Goal: Check status: Check status

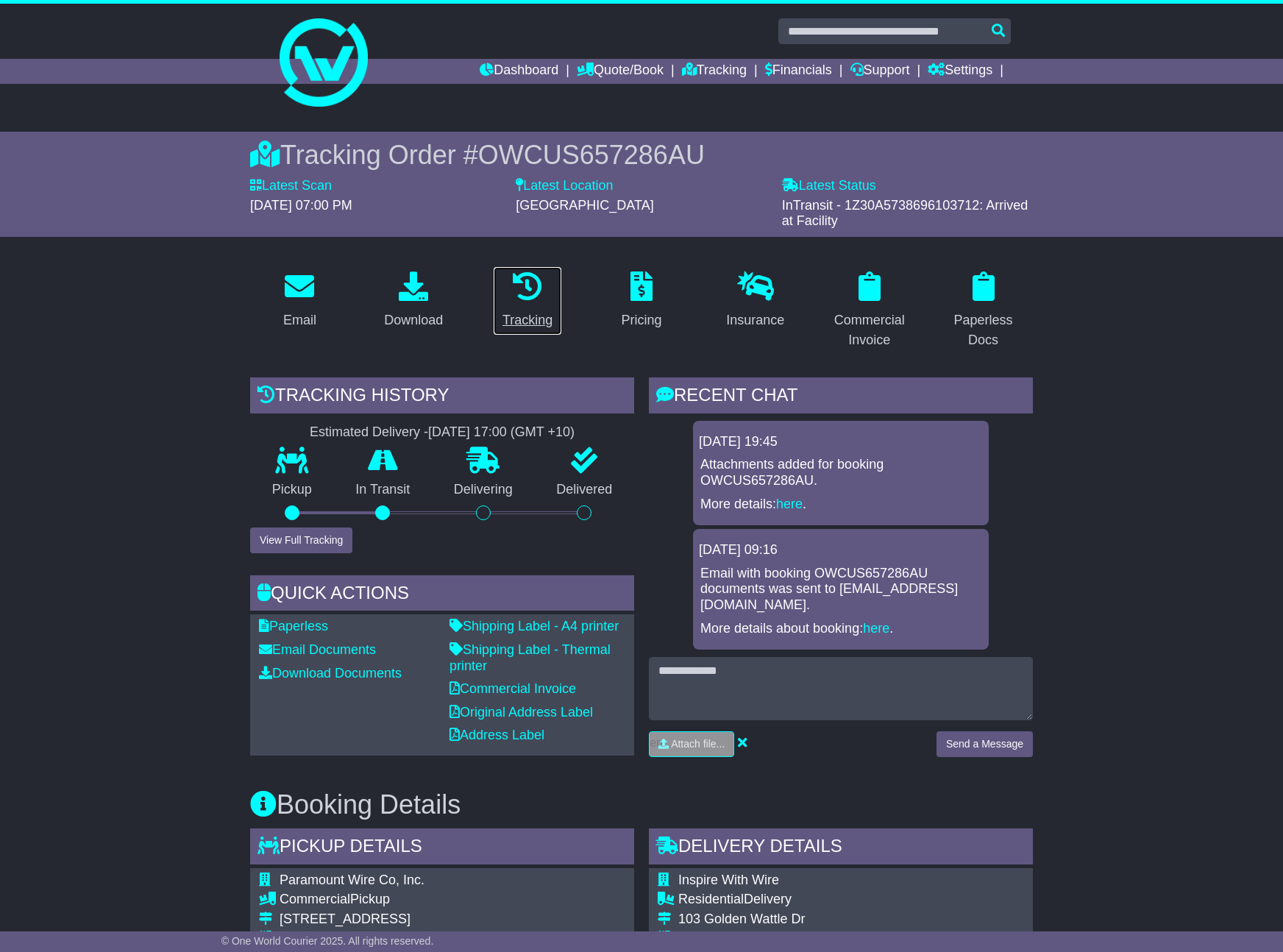
click at [534, 321] on div "Tracking" at bounding box center [527, 320] width 50 height 20
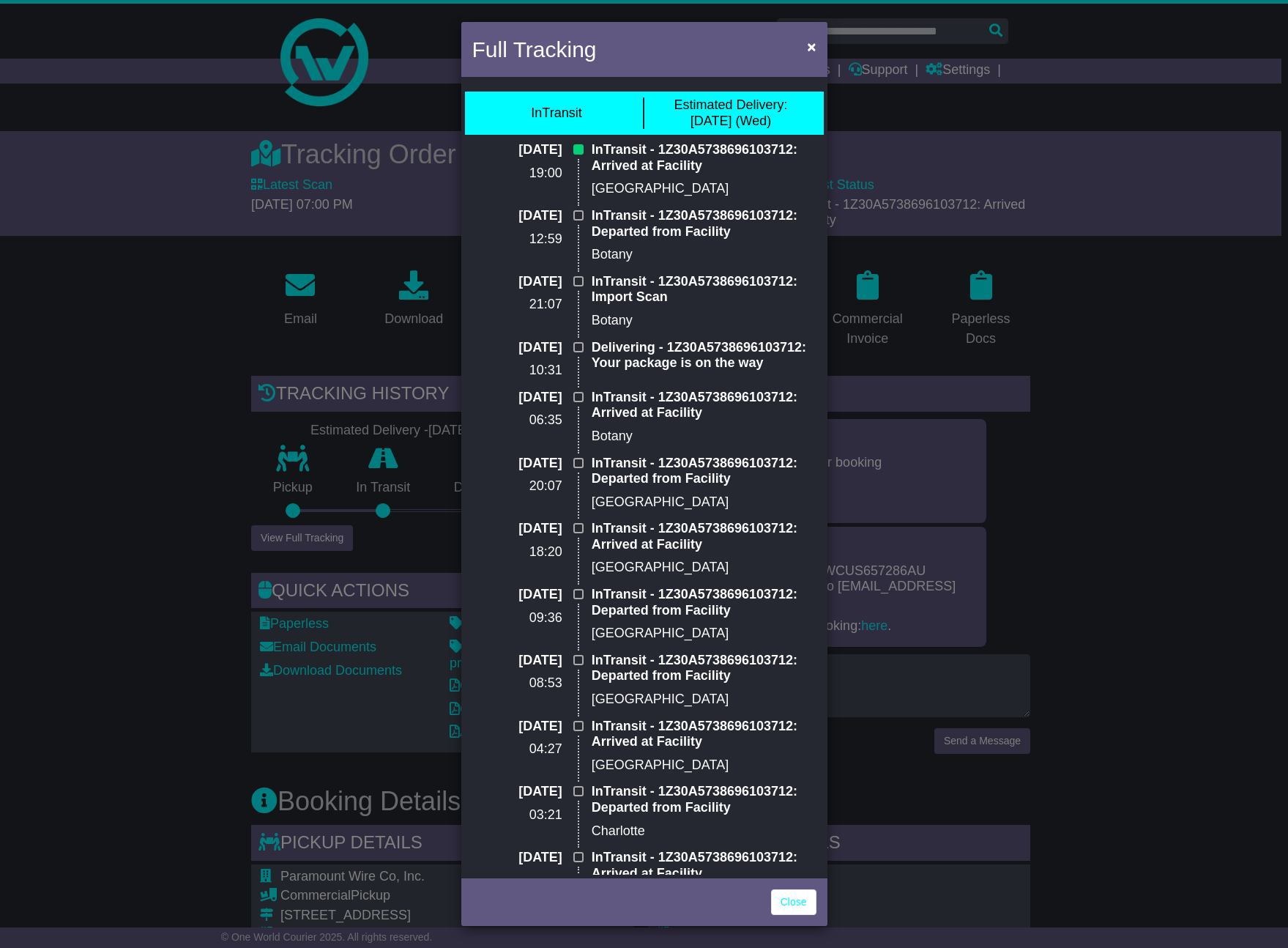
click at [121, 481] on div "Full Tracking × InTransit Estimated Delivery: 15 Oct (Wed) 13 Oct 2025 19:00 In…" at bounding box center [644, 474] width 1288 height 948
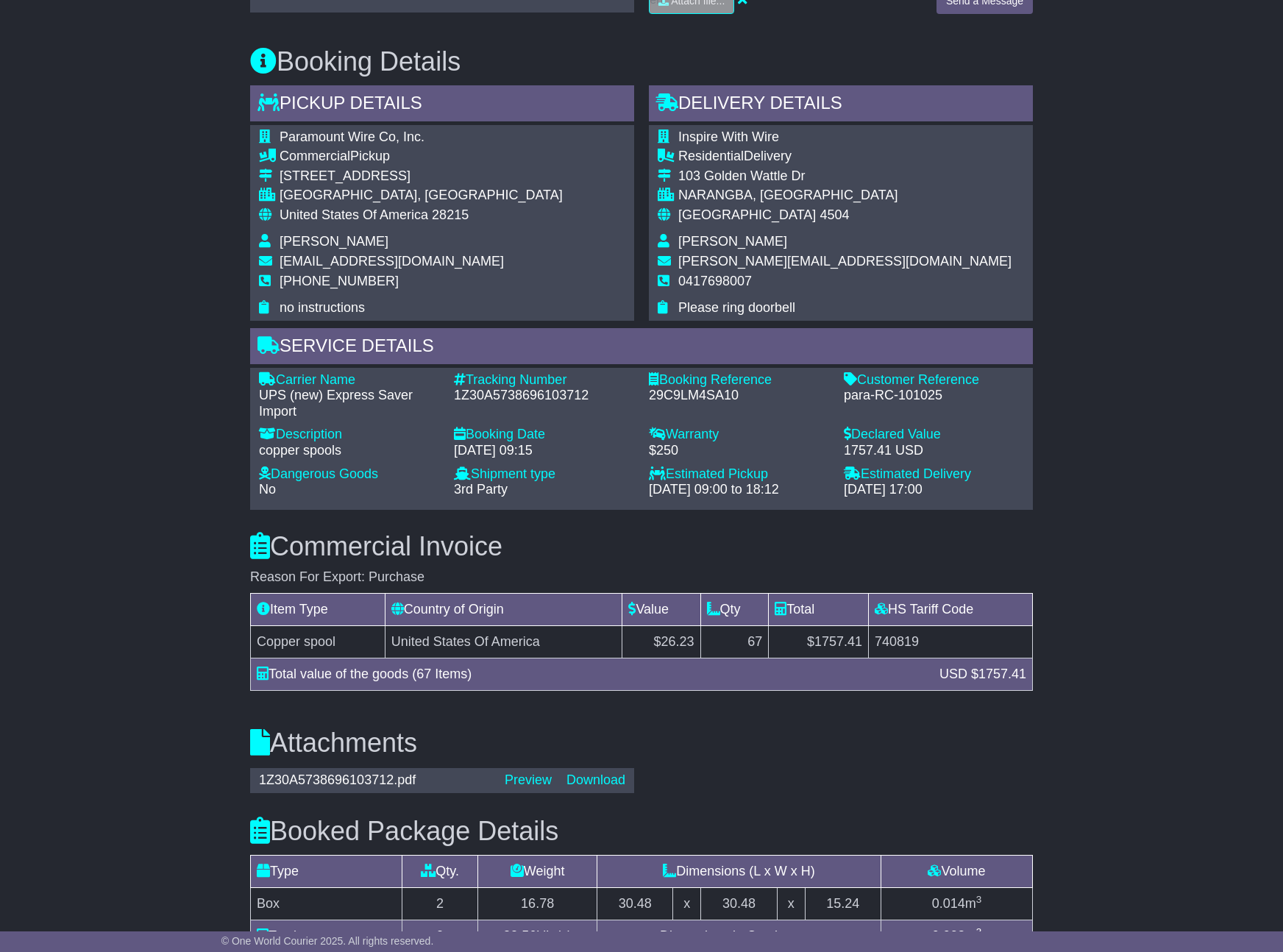
scroll to position [835, 0]
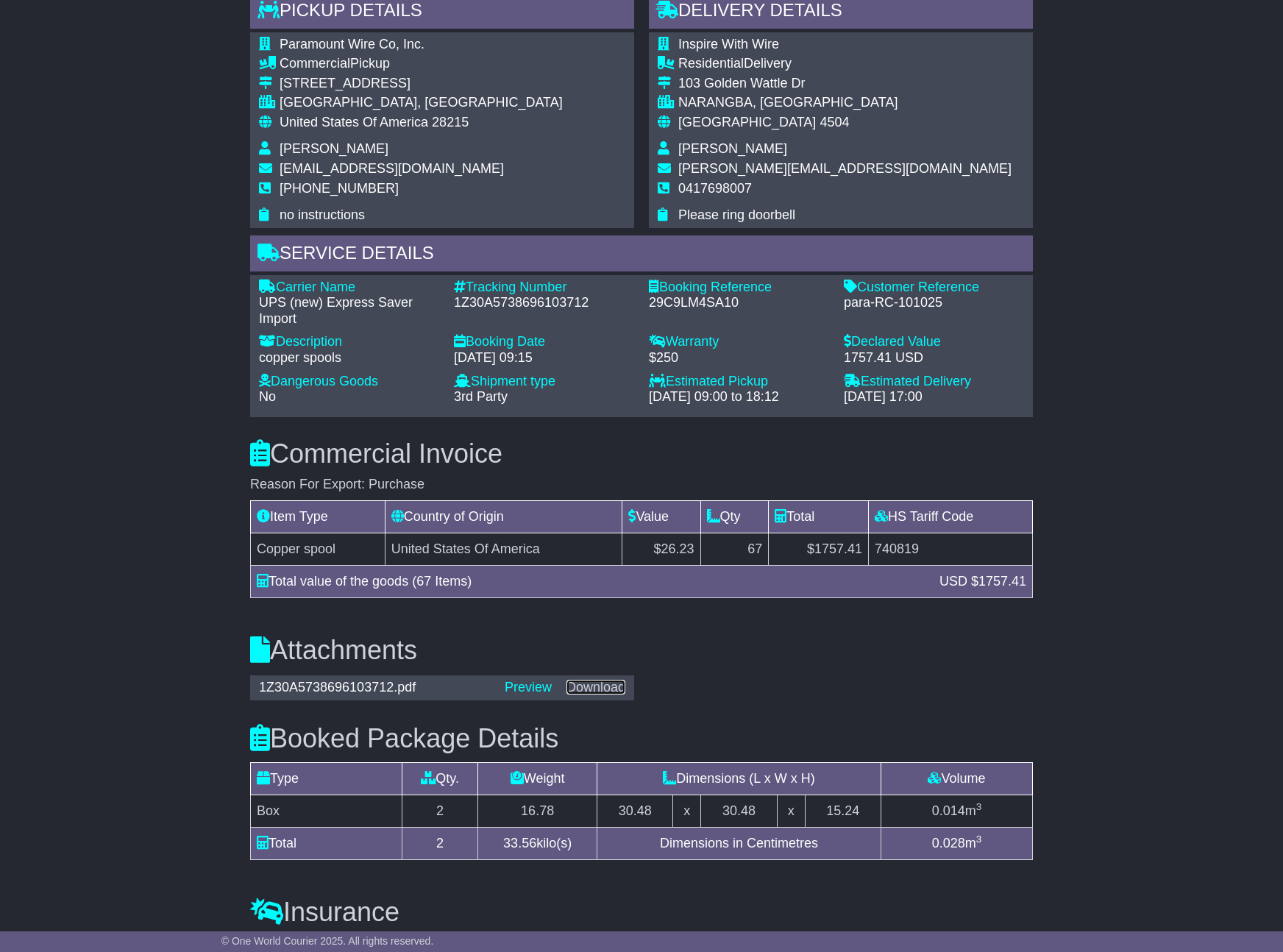
click at [603, 680] on link "Download" at bounding box center [595, 687] width 59 height 15
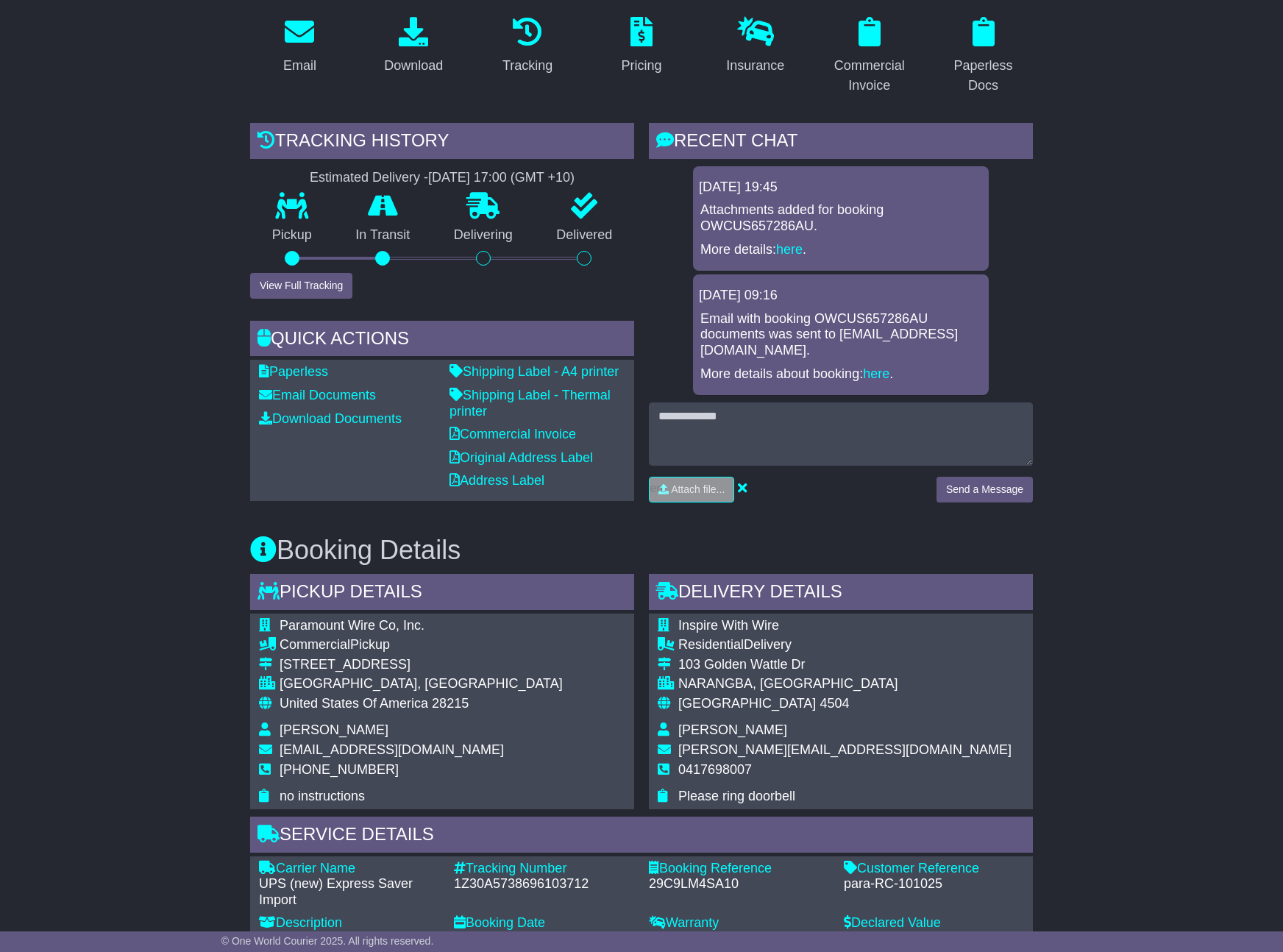
scroll to position [0, 0]
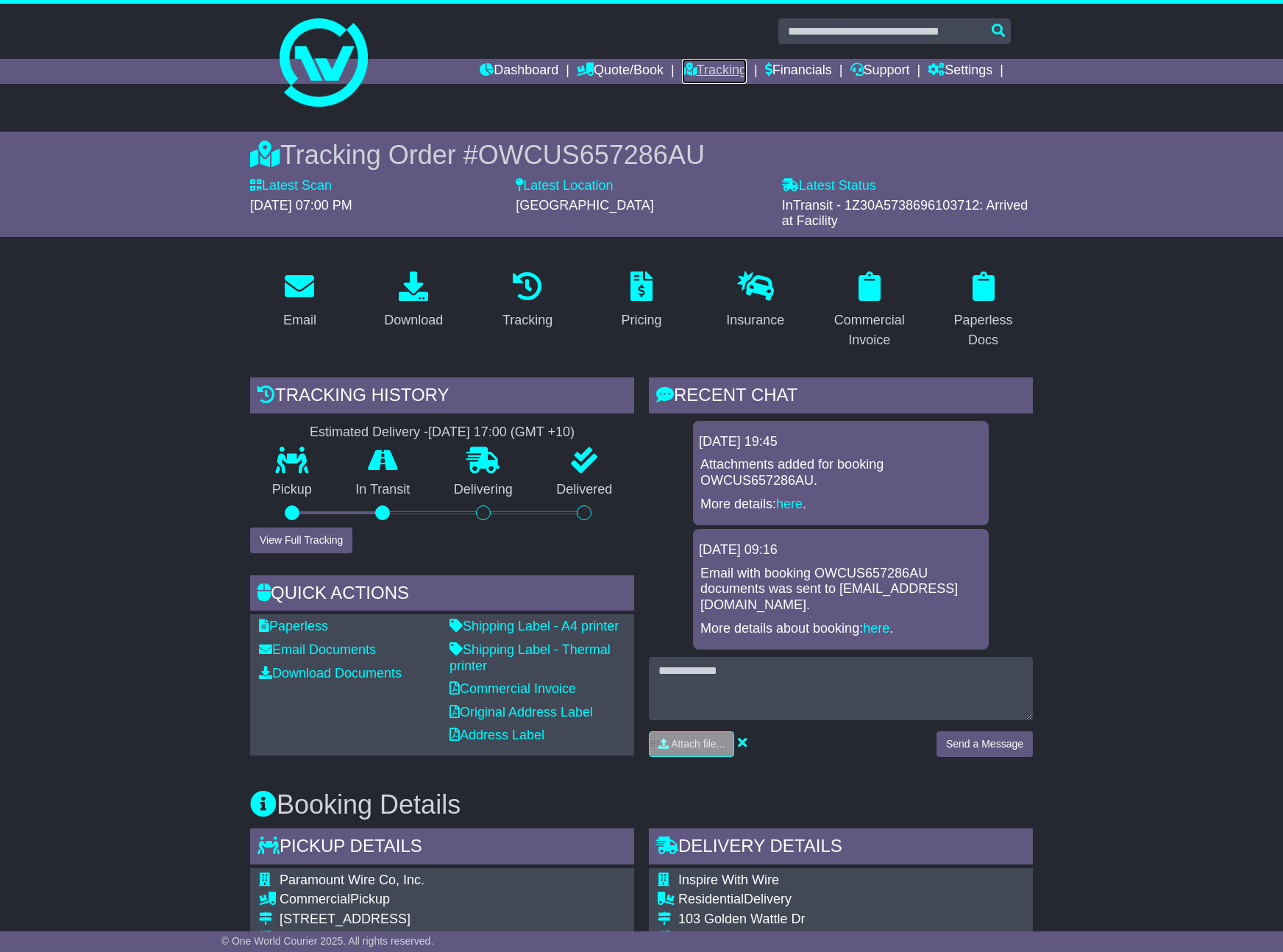
click at [711, 73] on link "Tracking" at bounding box center [714, 71] width 65 height 25
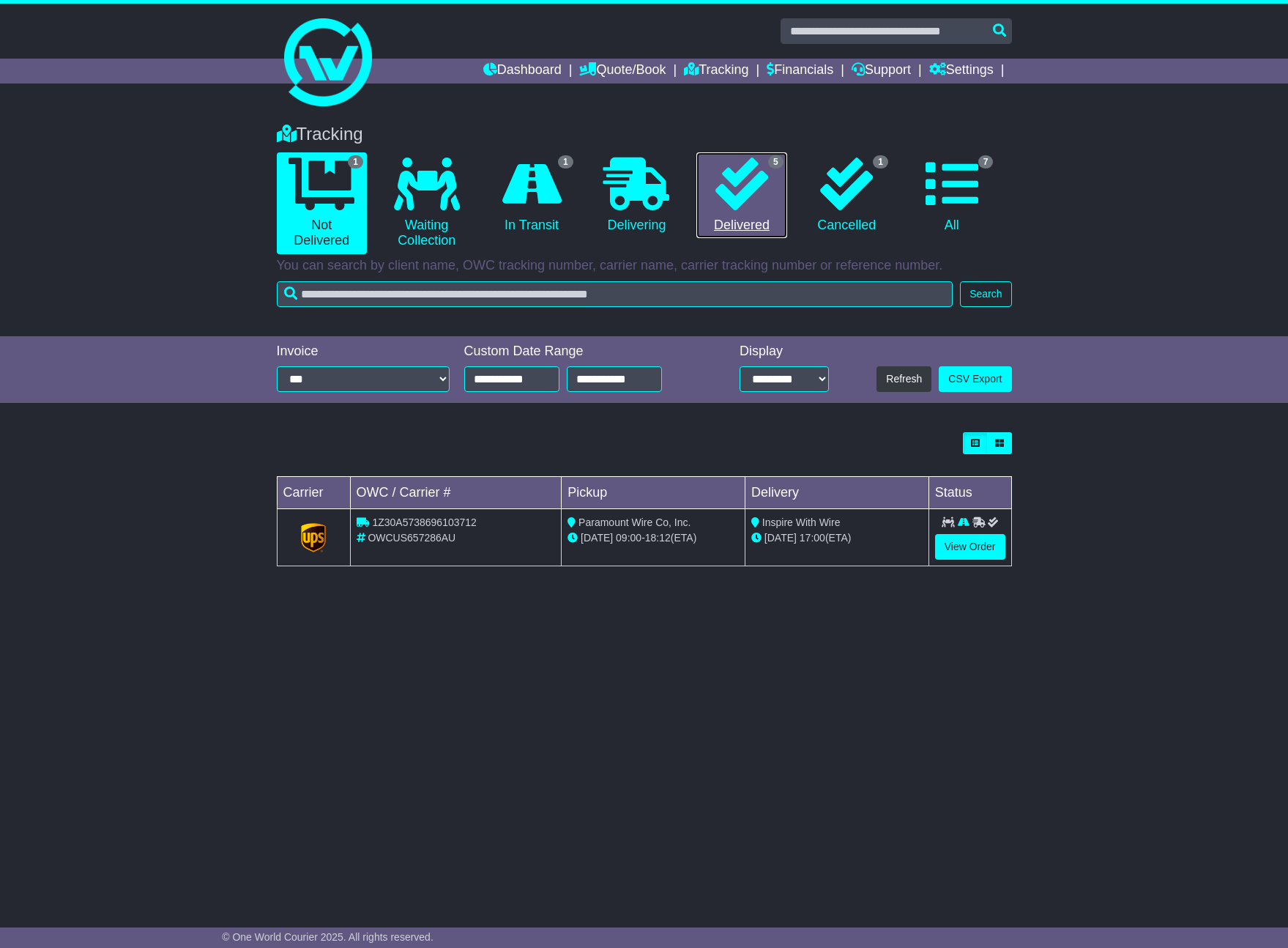
click at [740, 215] on link "5 Delivered" at bounding box center [742, 196] width 90 height 87
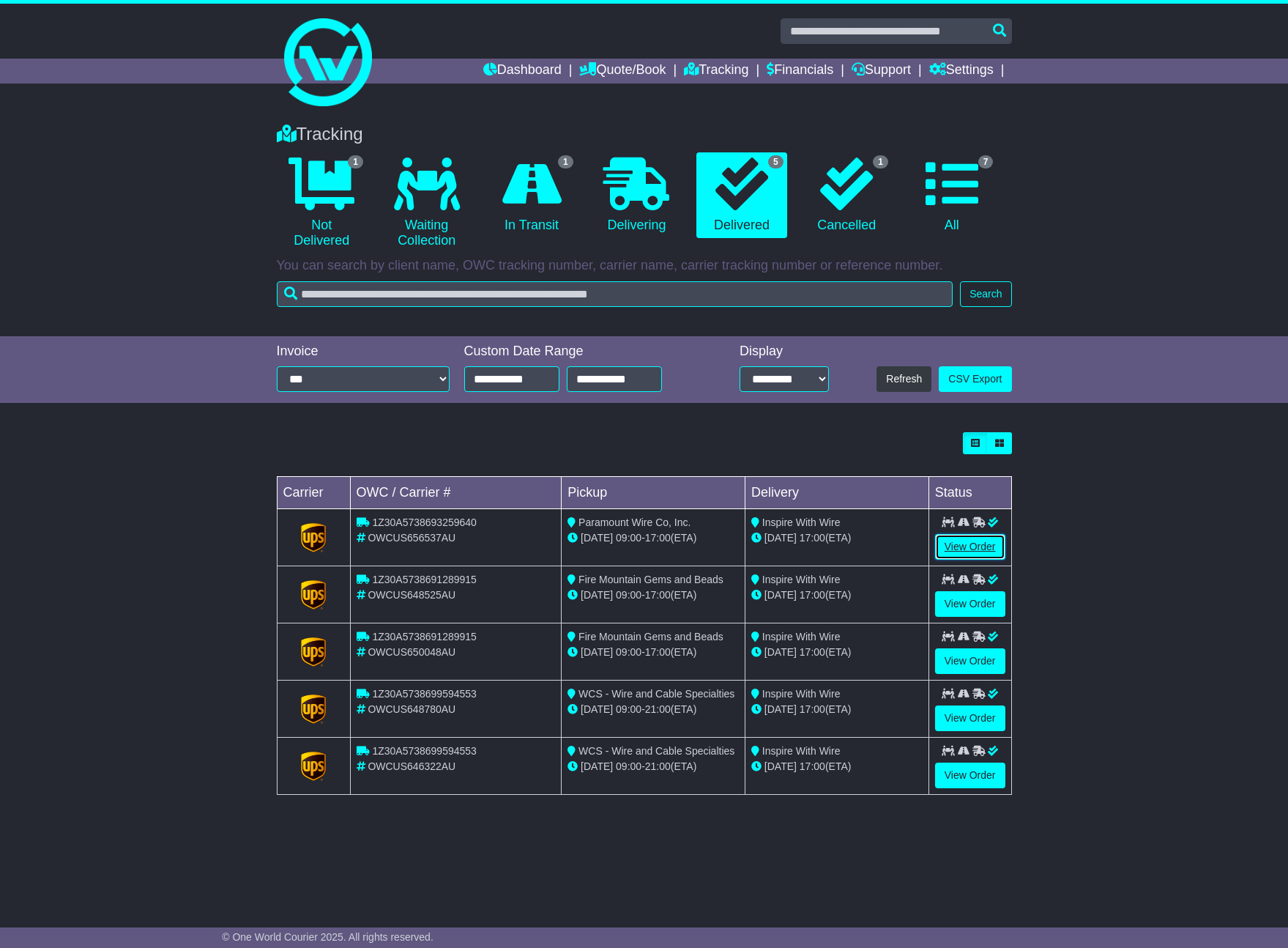
click at [977, 541] on link "View Order" at bounding box center [970, 547] width 71 height 26
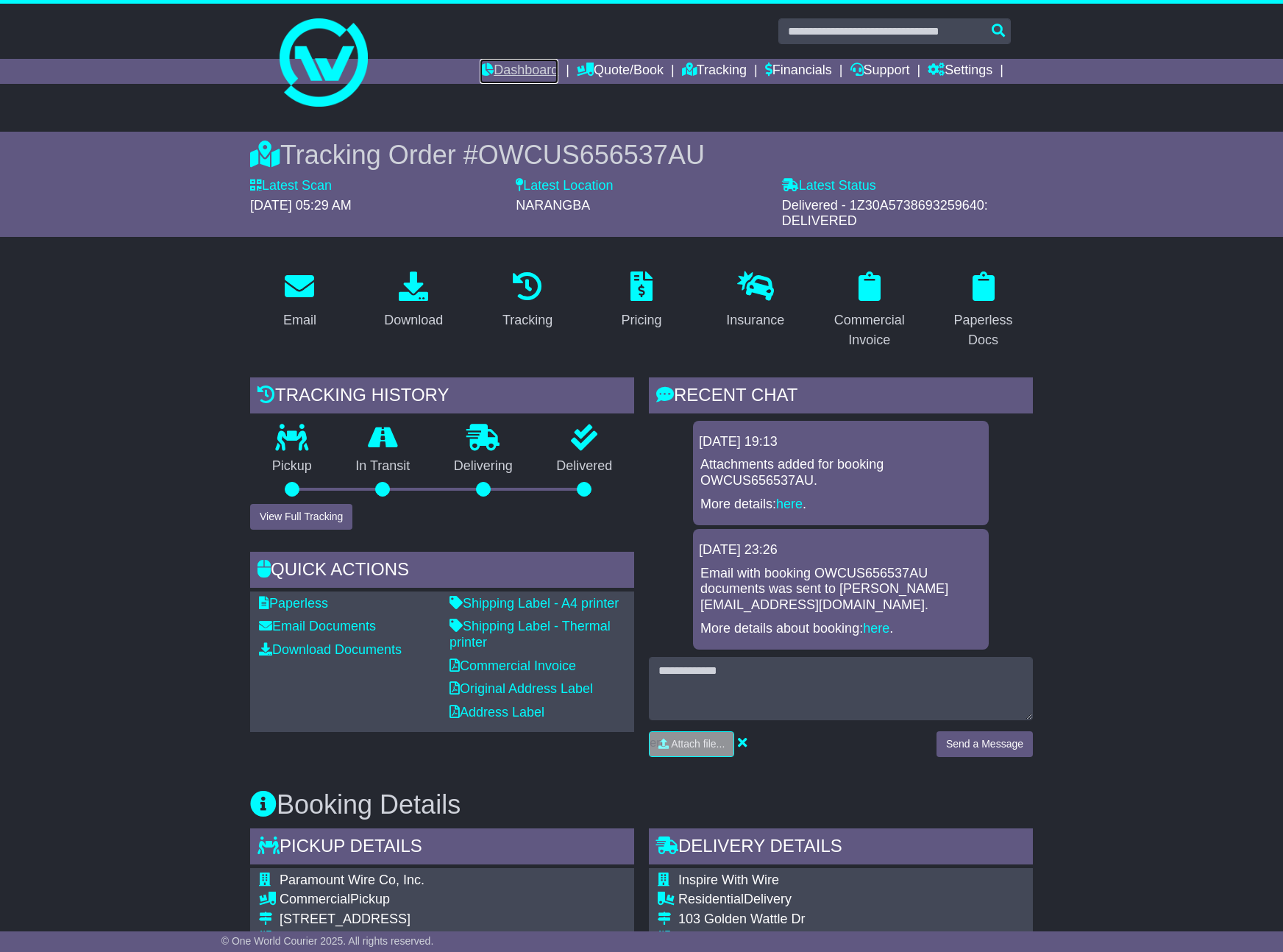
click at [516, 70] on link "Dashboard" at bounding box center [519, 71] width 79 height 25
